Goal: Information Seeking & Learning: Learn about a topic

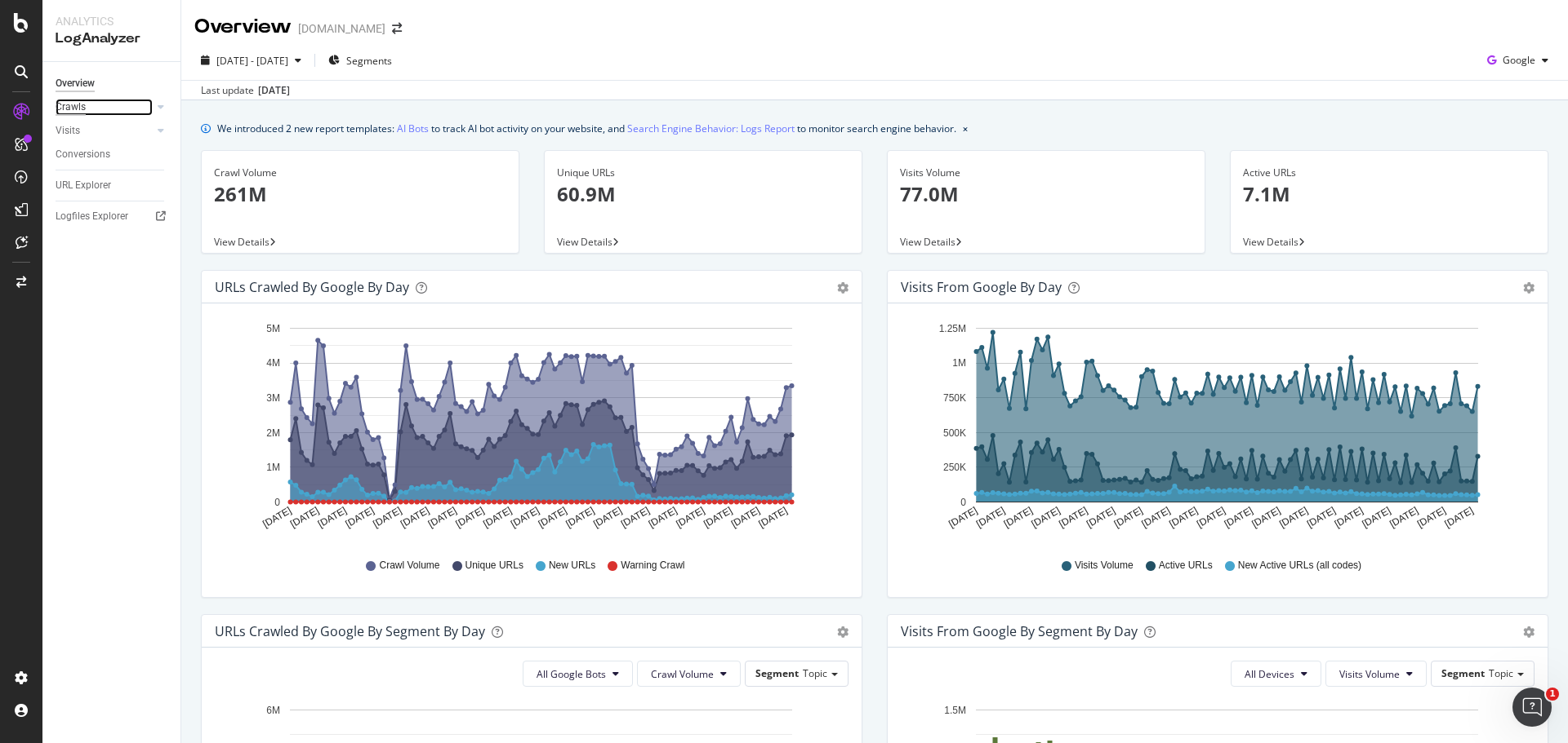
click at [71, 112] on div "Crawls" at bounding box center [71, 107] width 30 height 17
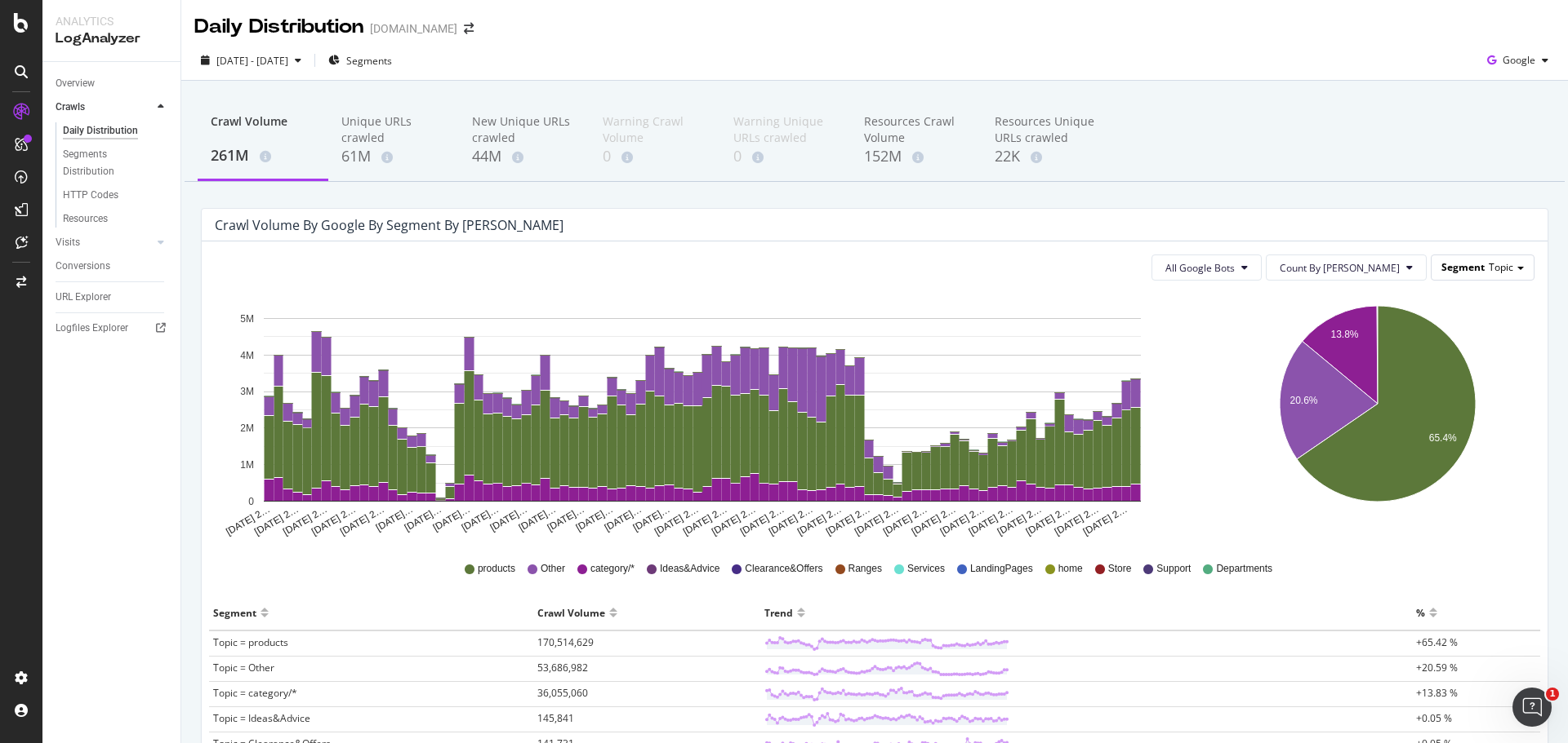
click at [1431, 277] on div "Segment Topic" at bounding box center [1482, 267] width 102 height 24
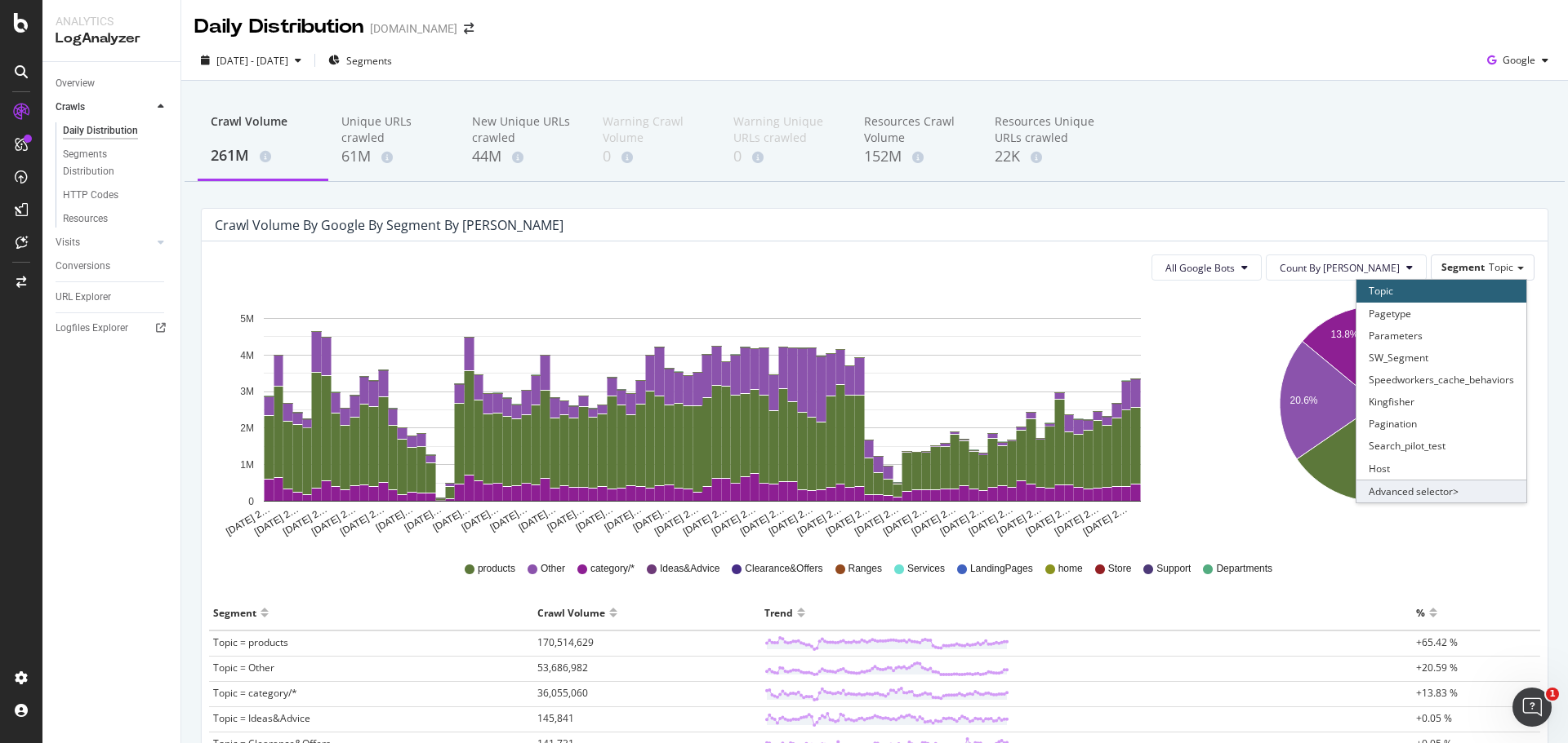
click at [1397, 488] on div "Advanced selector >" at bounding box center [1441, 492] width 170 height 23
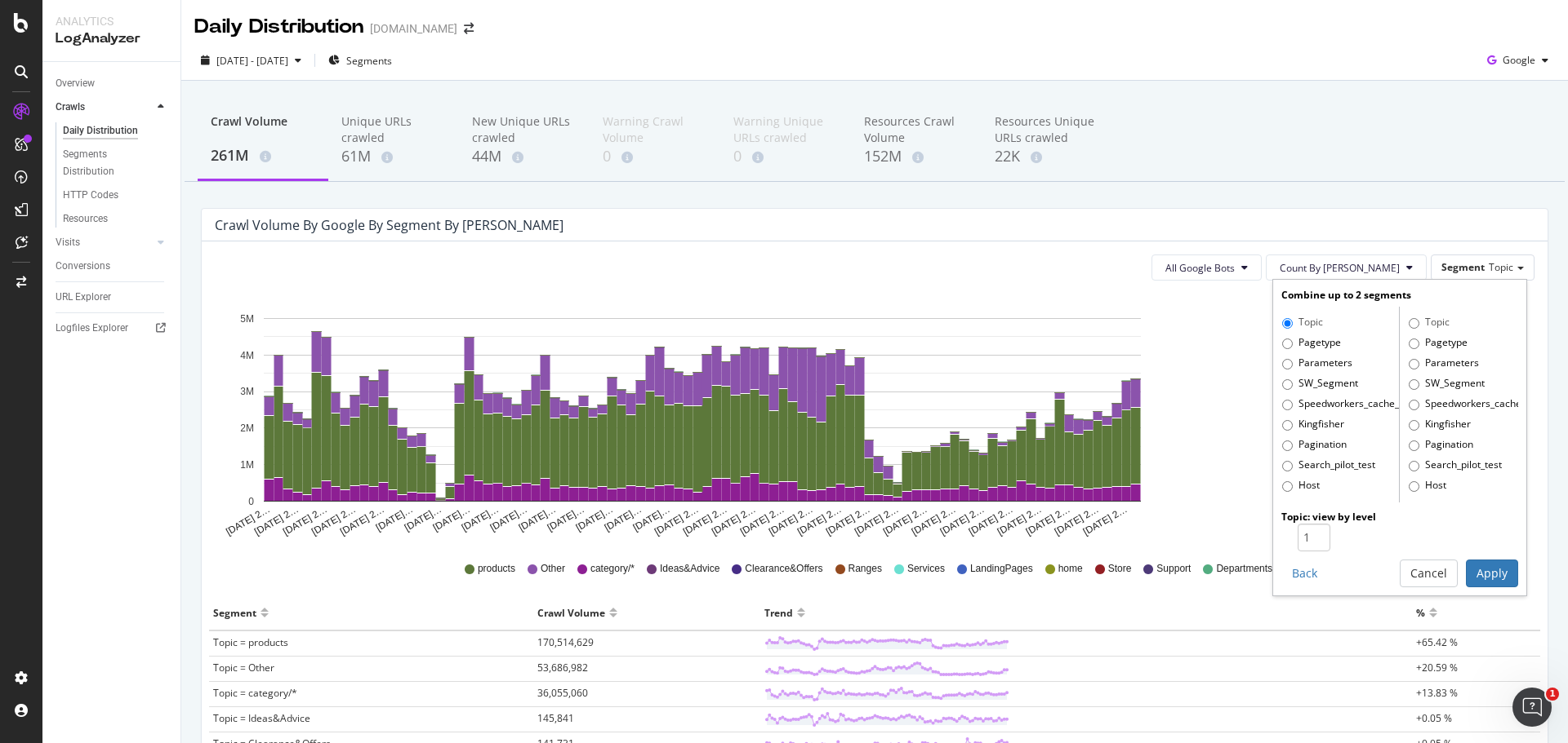
click at [1313, 343] on label "Pagetype" at bounding box center [1311, 343] width 59 height 16
click at [1293, 343] on input "Pagetype" at bounding box center [1286, 343] width 10 height 10
radio input "true"
radio input "false"
type input "2"
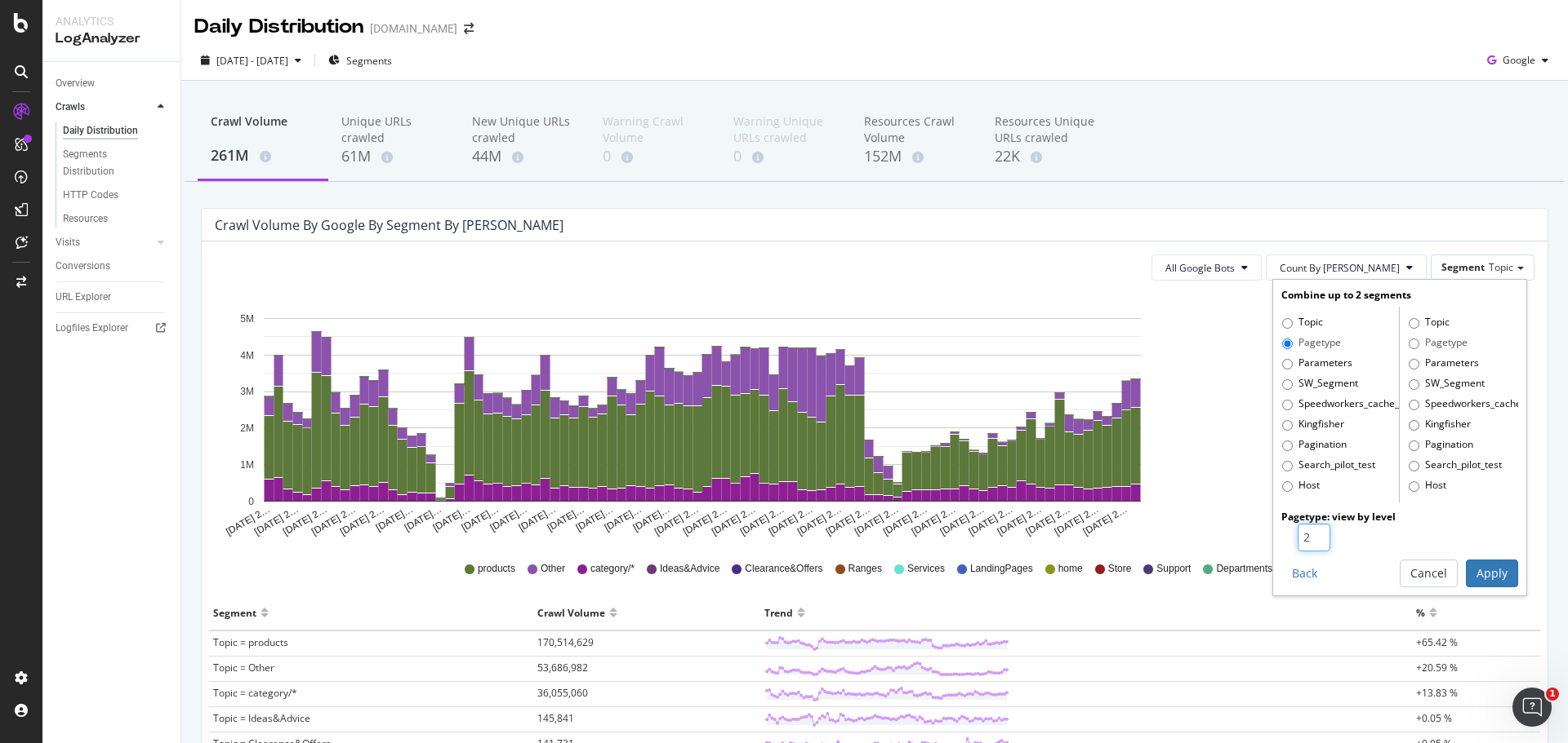
click at [1309, 530] on input "2" at bounding box center [1314, 537] width 33 height 27
click at [1490, 570] on button "Apply" at bounding box center [1491, 573] width 52 height 27
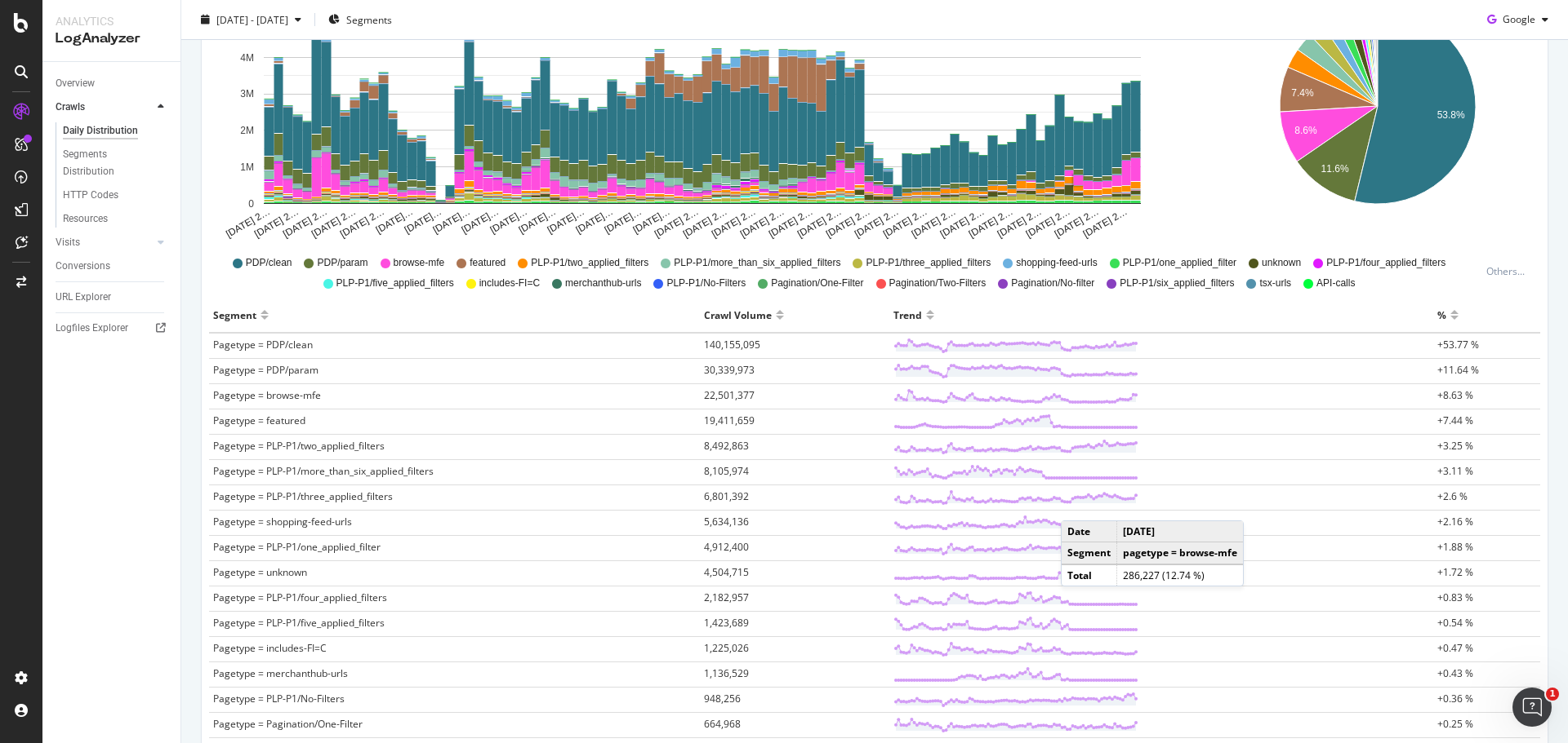
scroll to position [326, 0]
